Goal: Information Seeking & Learning: Learn about a topic

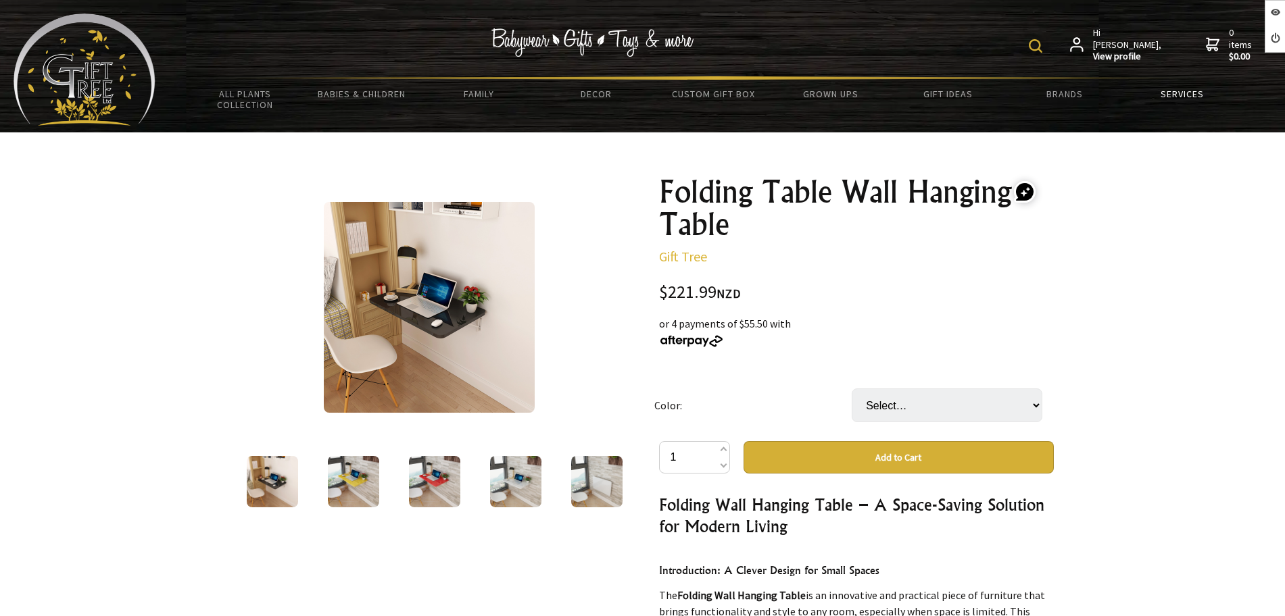
click at [1160, 93] on link "Services" at bounding box center [1181, 94] width 117 height 28
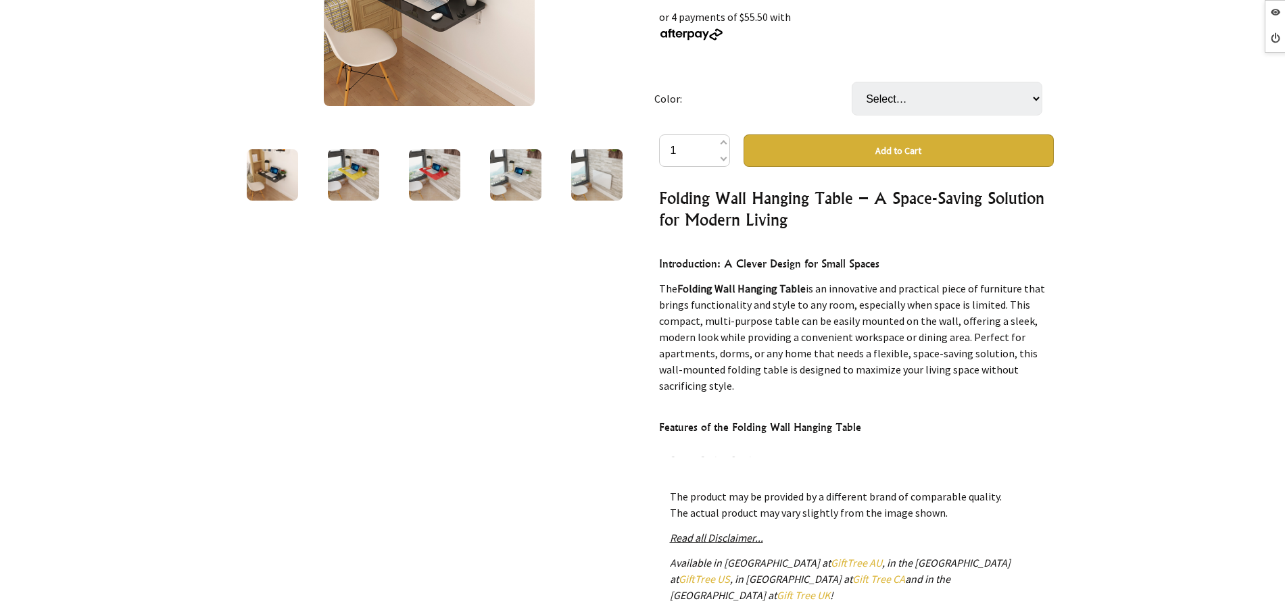
scroll to position [338, 0]
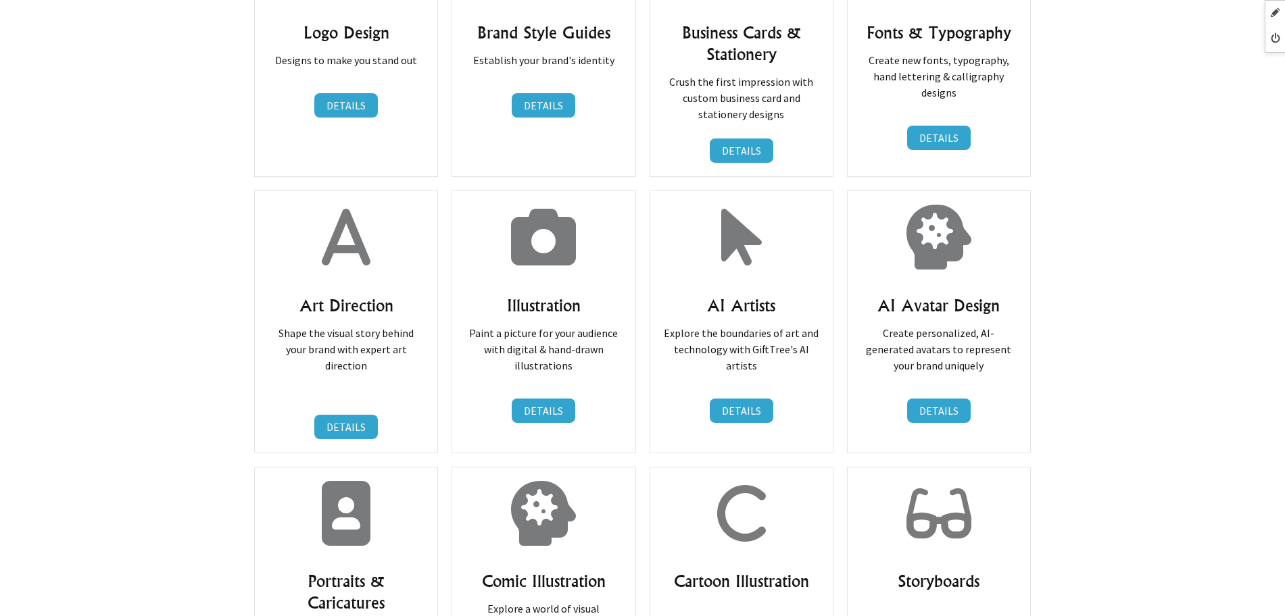
scroll to position [1605, 0]
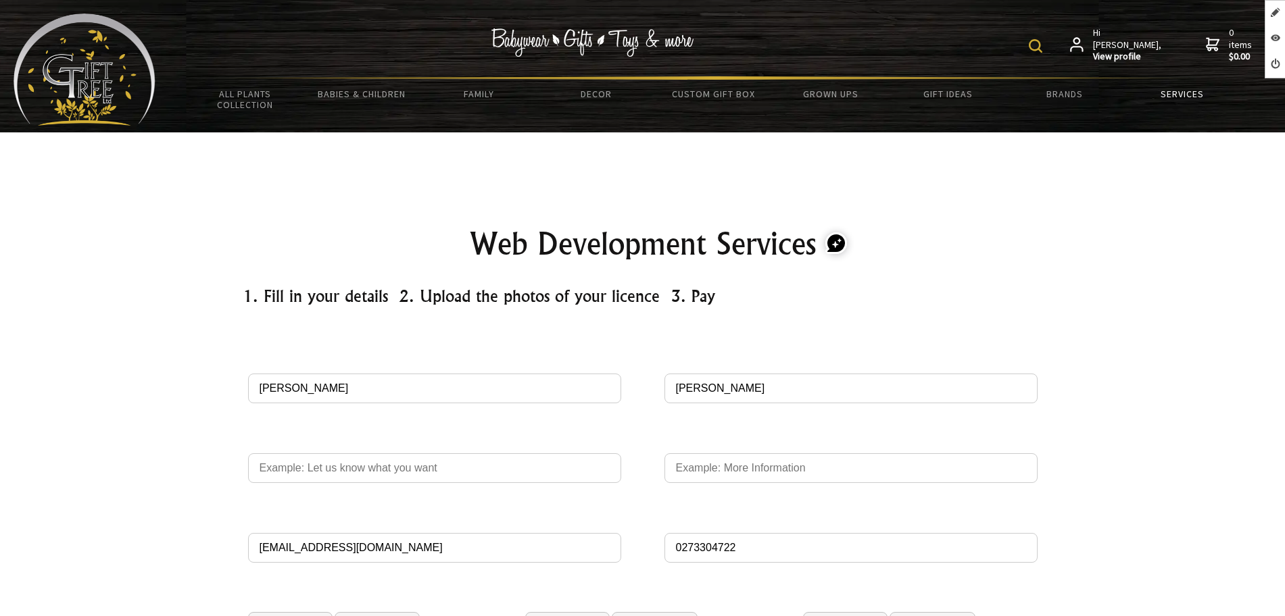
click at [1165, 98] on link "Services" at bounding box center [1181, 94] width 117 height 28
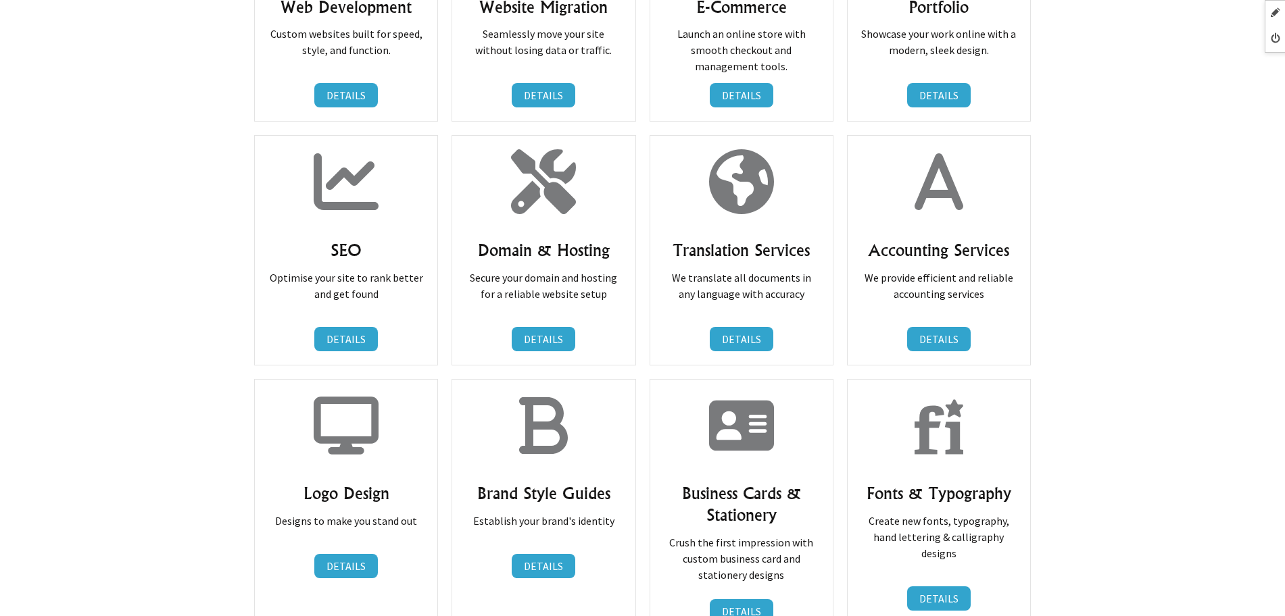
scroll to position [676, 0]
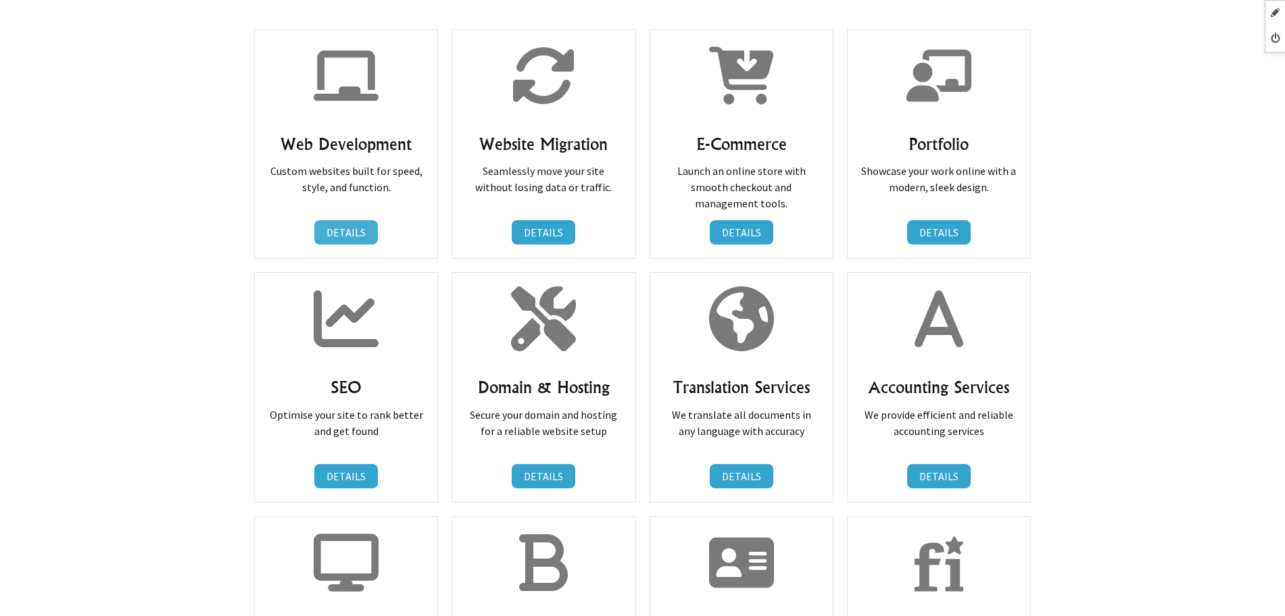
click at [317, 237] on link "DETAILS" at bounding box center [346, 232] width 64 height 24
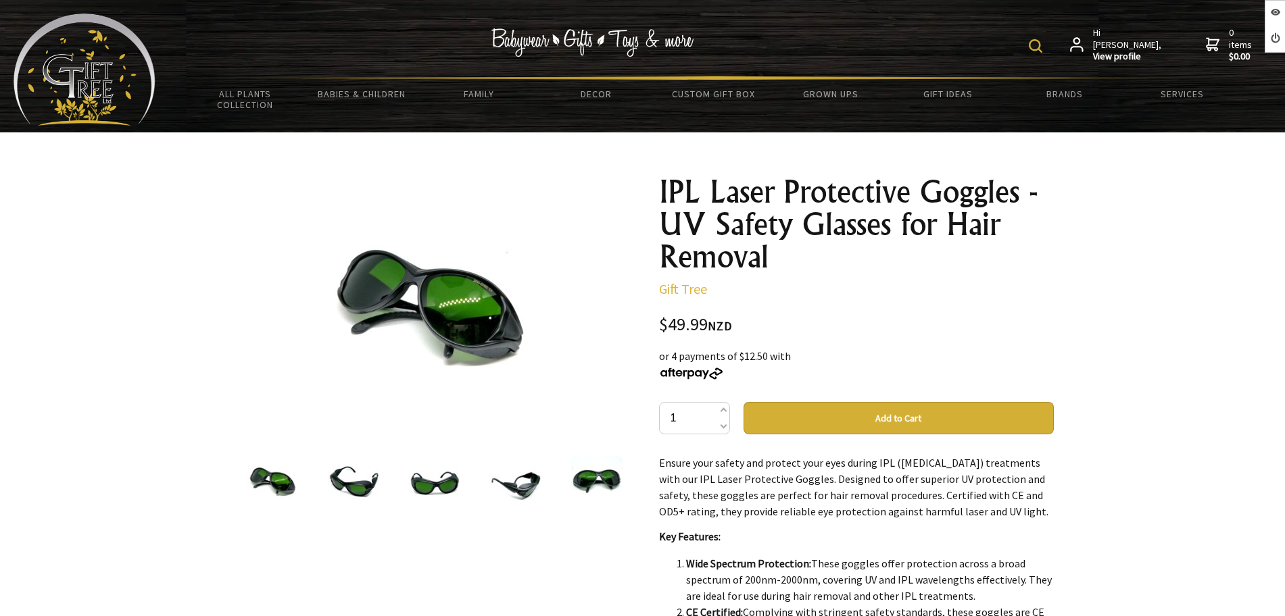
scroll to position [169, 0]
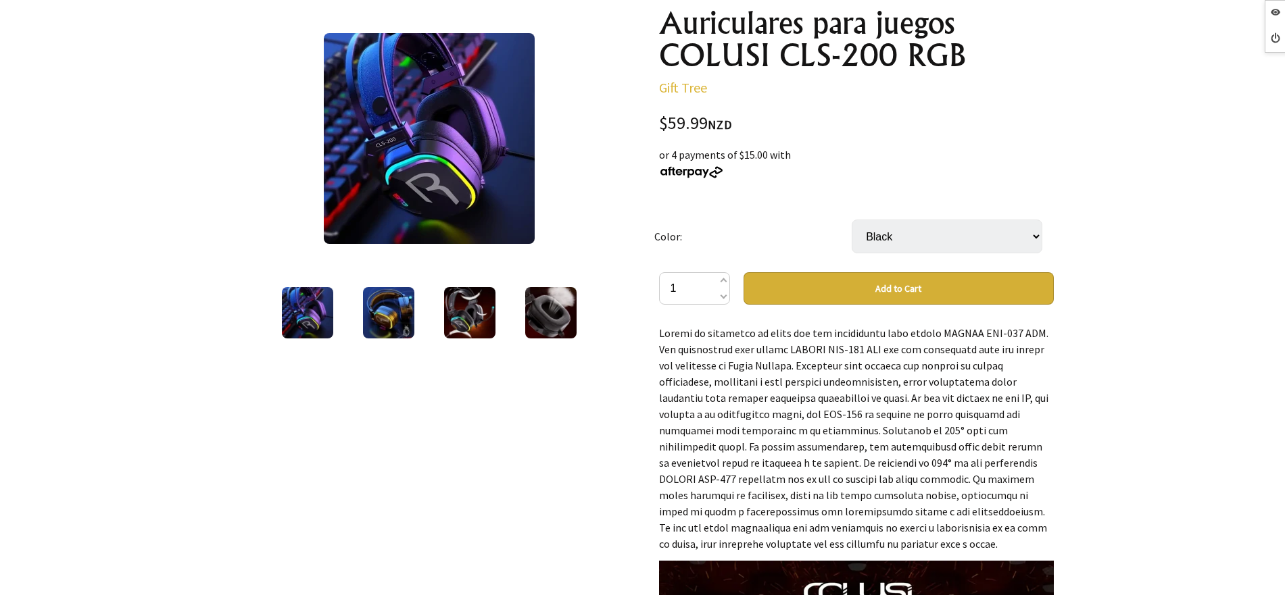
scroll to position [507, 0]
